Goal: Navigation & Orientation: Find specific page/section

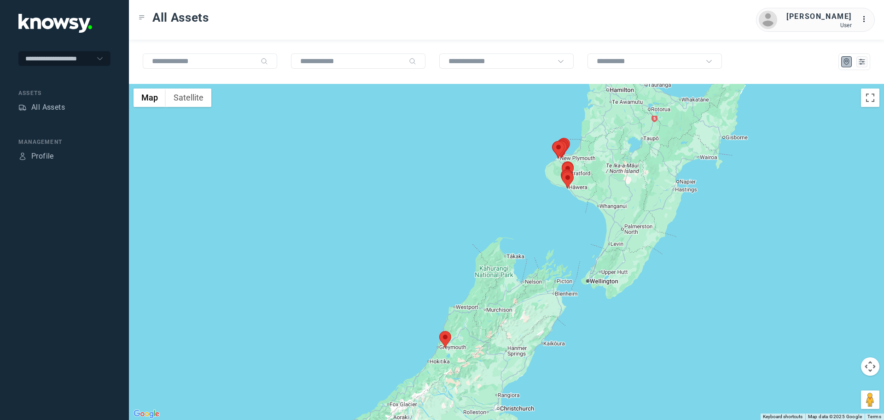
drag, startPoint x: 568, startPoint y: 176, endPoint x: 520, endPoint y: 177, distance: 48.4
click at [562, 171] on area at bounding box center [562, 171] width 0 height 0
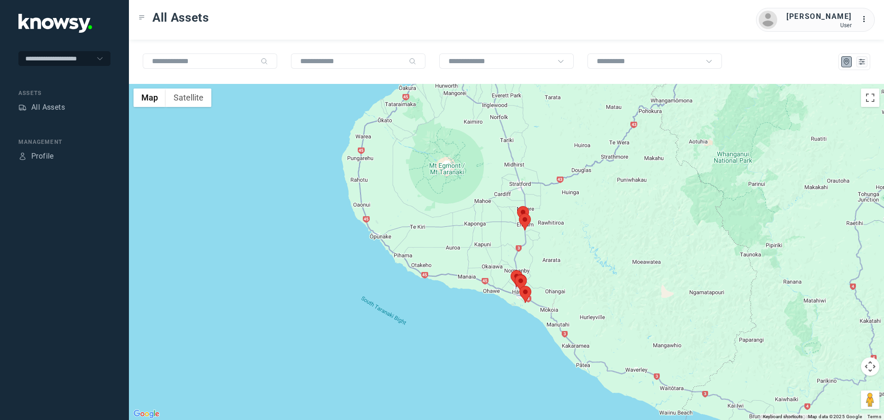
drag, startPoint x: 514, startPoint y: 151, endPoint x: 512, endPoint y: 216, distance: 65.4
click at [512, 216] on div at bounding box center [506, 252] width 755 height 336
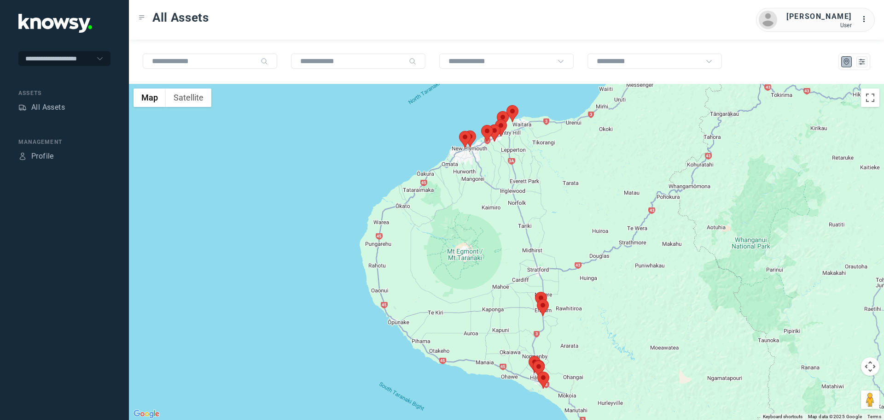
drag, startPoint x: 498, startPoint y: 132, endPoint x: 509, endPoint y: 216, distance: 85.0
click at [516, 223] on div at bounding box center [506, 252] width 755 height 336
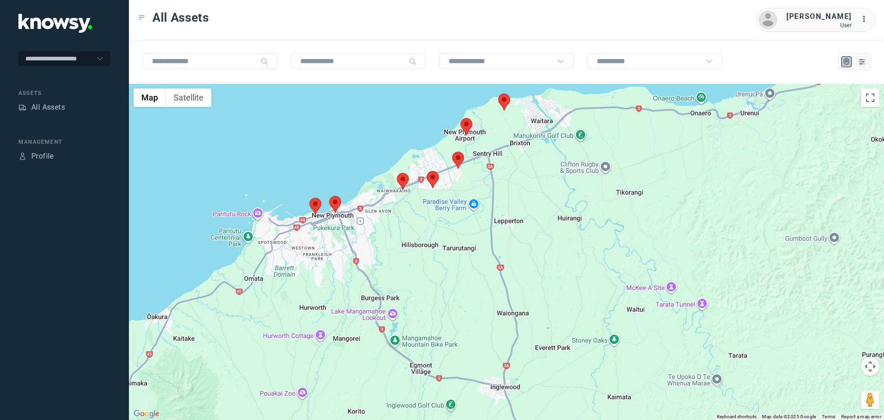
drag, startPoint x: 470, startPoint y: 176, endPoint x: 470, endPoint y: 203, distance: 26.7
click at [470, 203] on div at bounding box center [506, 252] width 755 height 336
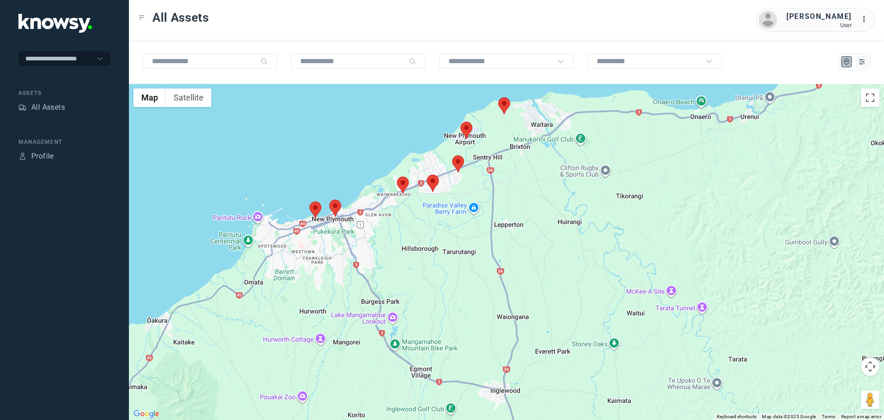
click at [452, 155] on area at bounding box center [452, 155] width 0 height 0
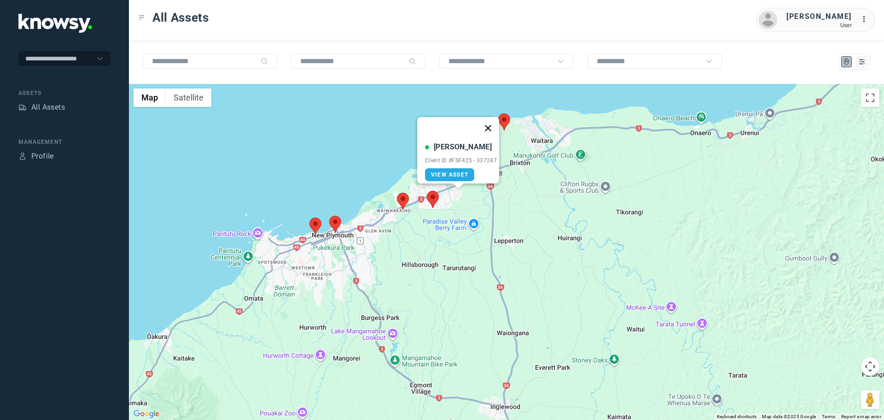
click at [495, 121] on button "Close" at bounding box center [488, 128] width 22 height 22
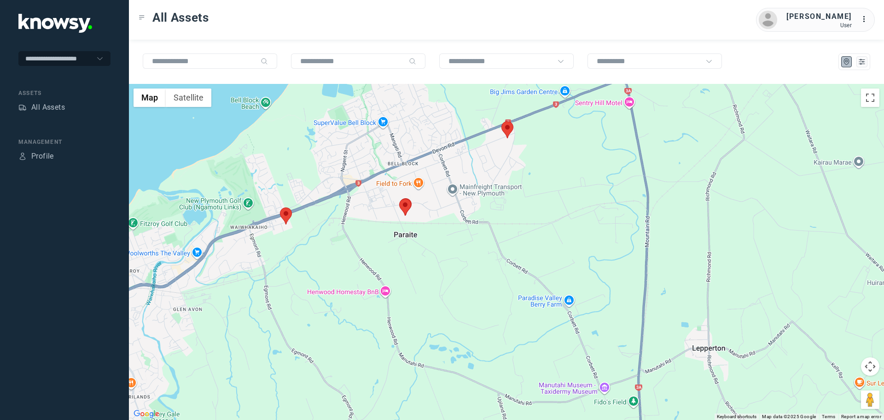
click at [399, 199] on area at bounding box center [399, 199] width 0 height 0
click at [444, 149] on button "Close" at bounding box center [437, 155] width 22 height 22
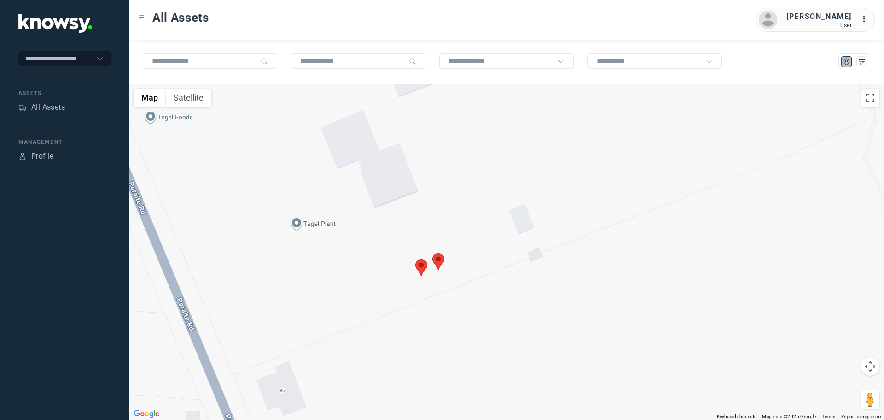
click at [433, 253] on area at bounding box center [433, 253] width 0 height 0
click at [432, 253] on area at bounding box center [432, 253] width 0 height 0
click at [472, 204] on button "Close" at bounding box center [468, 210] width 22 height 22
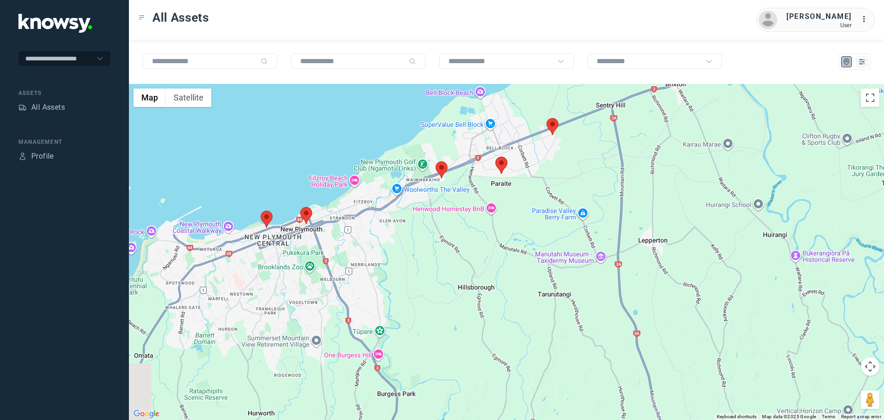
drag, startPoint x: 636, startPoint y: 299, endPoint x: 557, endPoint y: 207, distance: 121.2
click at [569, 210] on div at bounding box center [506, 252] width 755 height 336
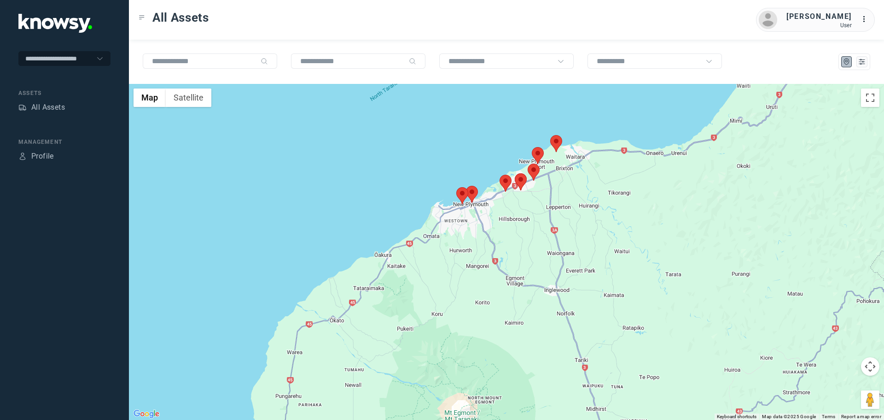
drag, startPoint x: 595, startPoint y: 310, endPoint x: 559, endPoint y: 250, distance: 69.7
click at [571, 262] on div at bounding box center [506, 252] width 755 height 336
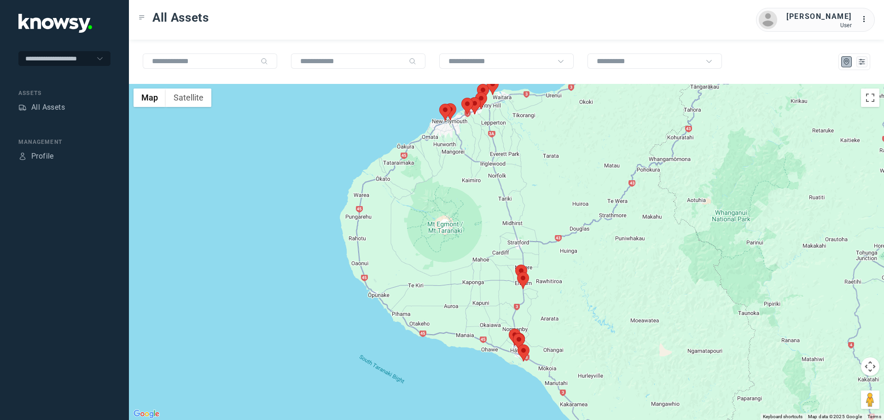
drag, startPoint x: 520, startPoint y: 272, endPoint x: 514, endPoint y: 265, distance: 9.1
click at [514, 216] on div "To navigate, press the arrow keys." at bounding box center [856, 216] width 755 height 0
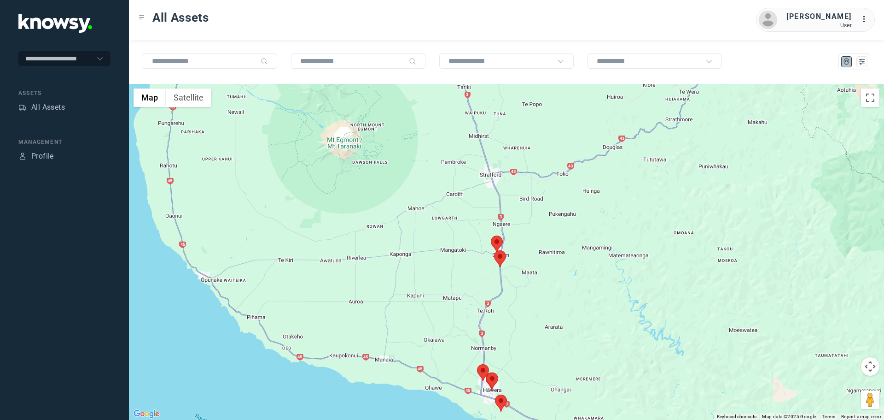
click at [494, 250] on area at bounding box center [494, 250] width 0 height 0
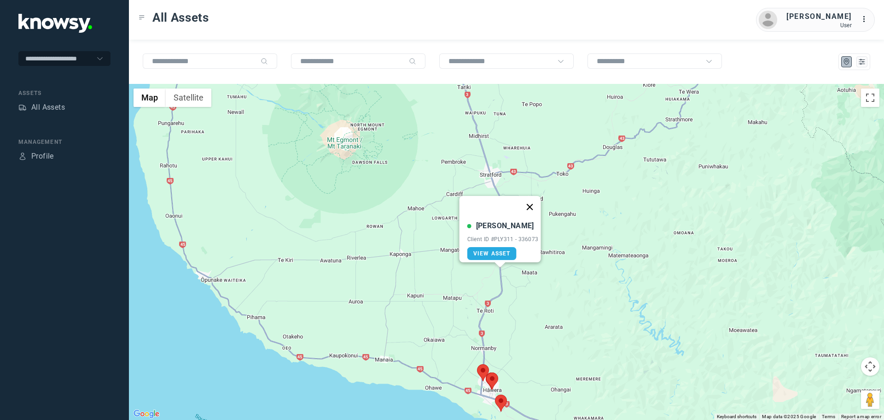
click at [537, 200] on button "Close" at bounding box center [530, 207] width 22 height 22
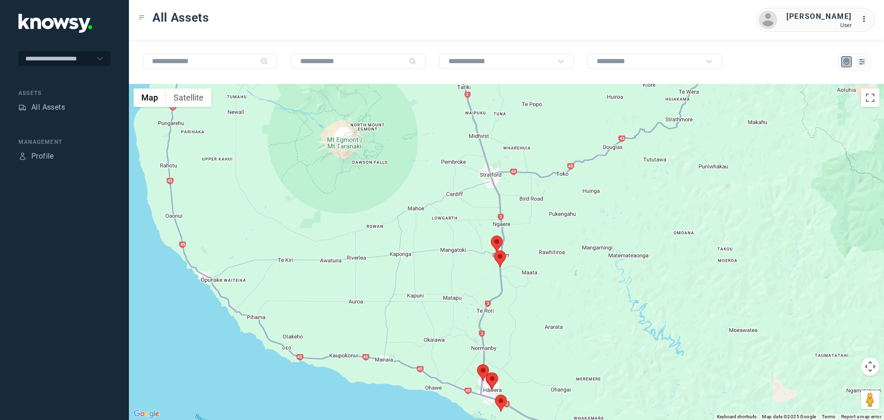
click at [491, 235] on area at bounding box center [491, 235] width 0 height 0
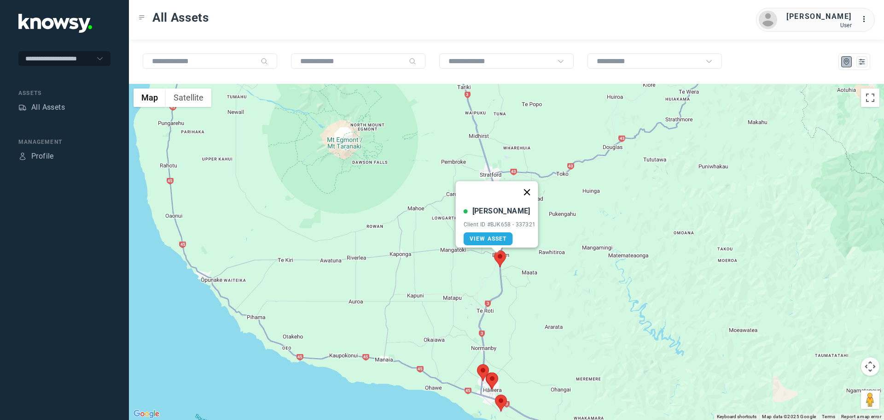
click at [527, 189] on button "Close" at bounding box center [527, 192] width 22 height 22
